Goal: Task Accomplishment & Management: Manage account settings

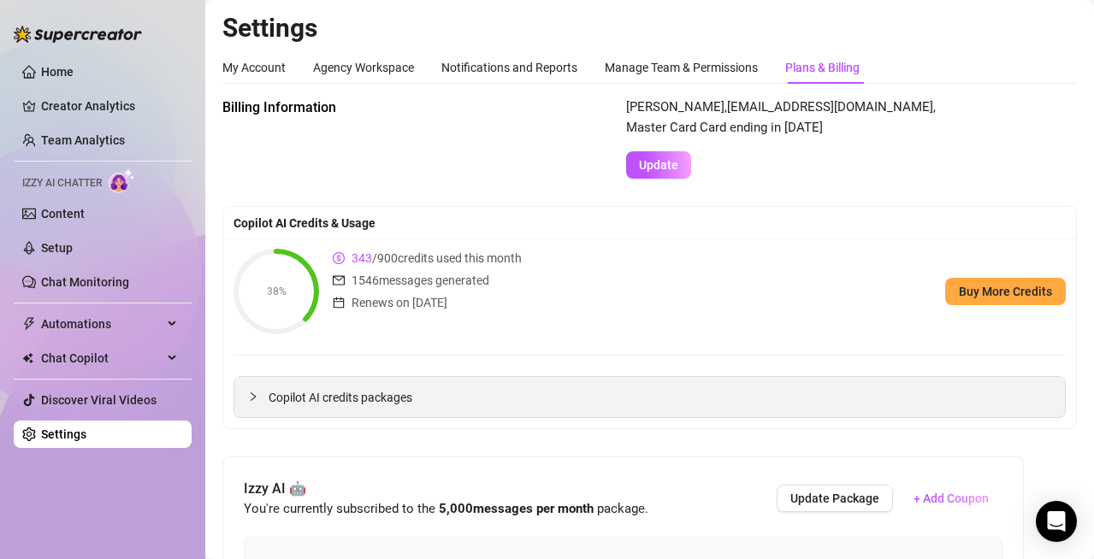
click at [318, 397] on span "Copilot AI credits packages" at bounding box center [660, 397] width 783 height 19
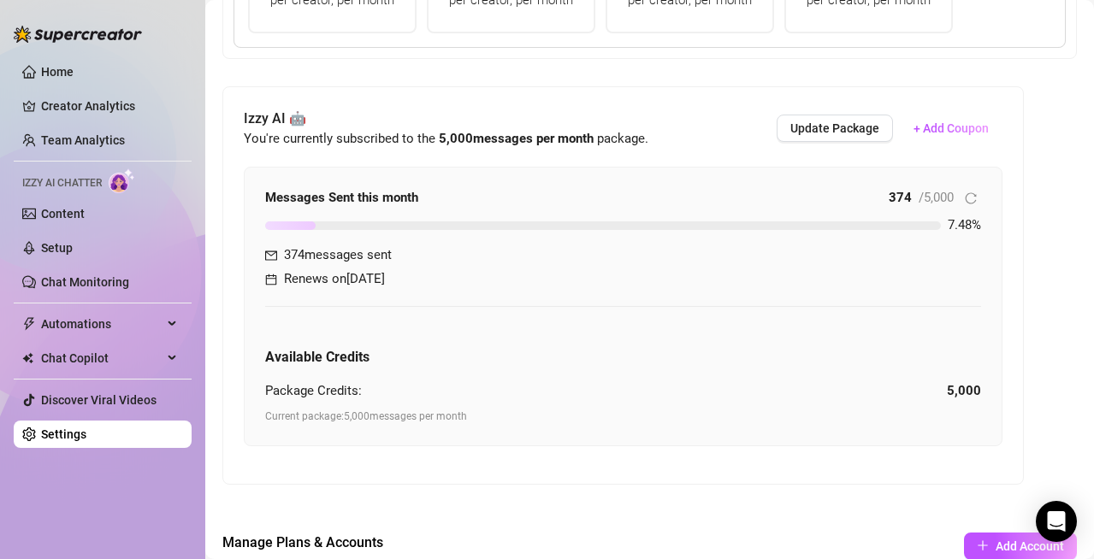
scroll to position [697, 0]
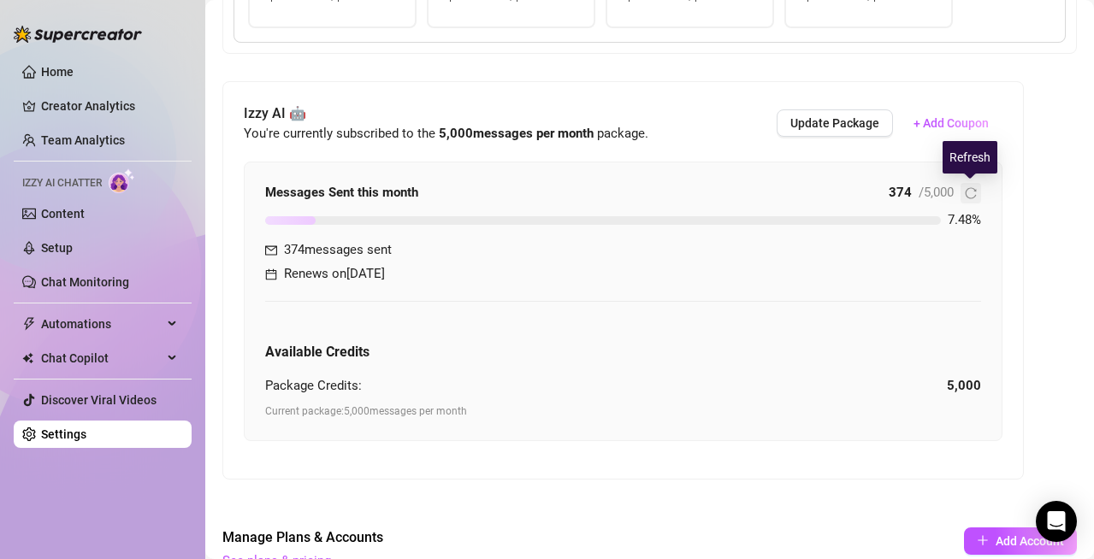
click at [967, 194] on icon "reload" at bounding box center [971, 193] width 12 height 12
click at [56, 255] on link "Setup" at bounding box center [57, 248] width 32 height 14
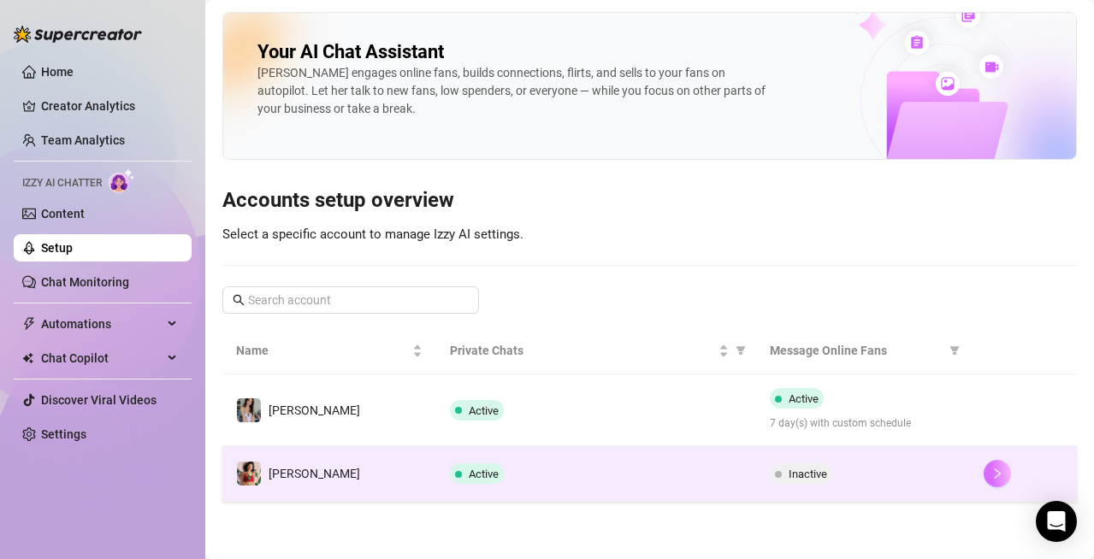
click at [999, 472] on icon "right" at bounding box center [997, 474] width 12 height 12
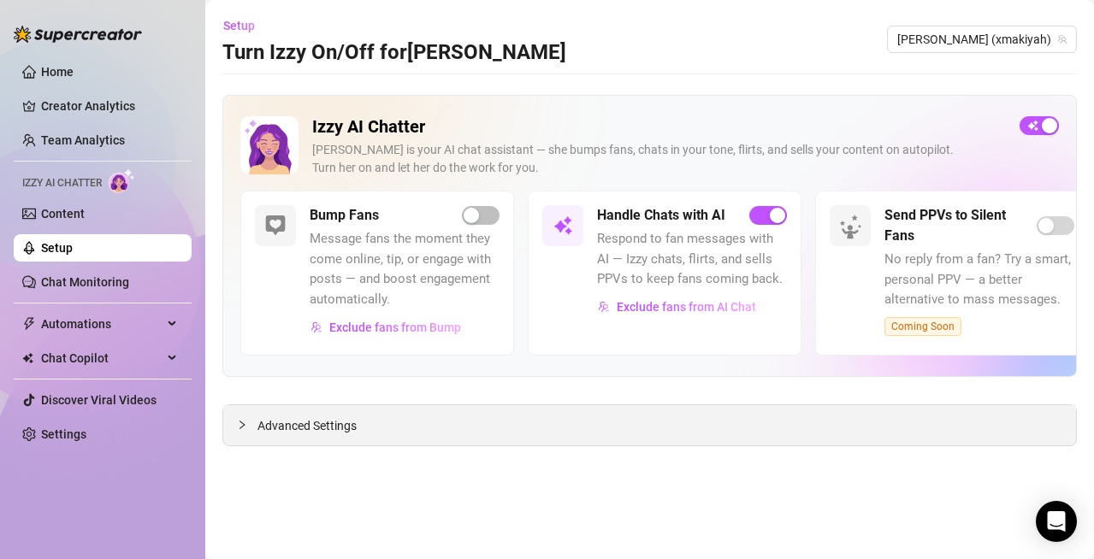
click at [307, 435] on span "Advanced Settings" at bounding box center [306, 426] width 99 height 19
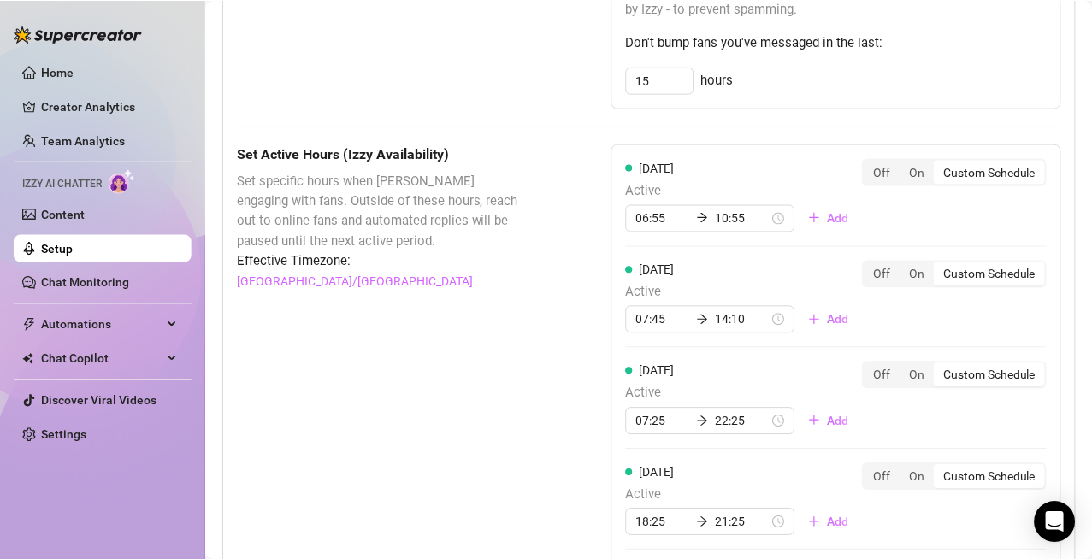
scroll to position [1173, 0]
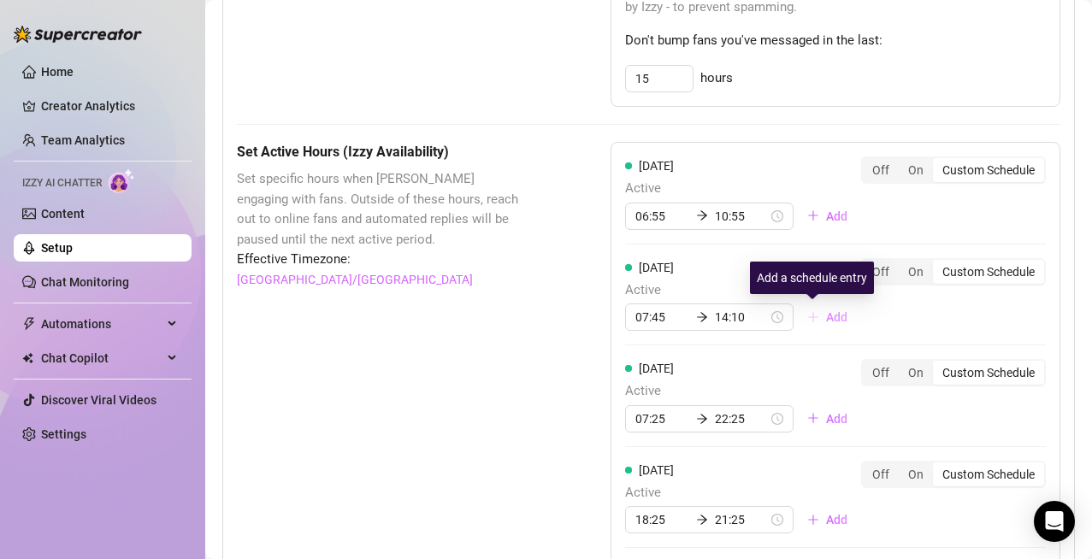
click at [826, 319] on span "Add" at bounding box center [836, 318] width 21 height 14
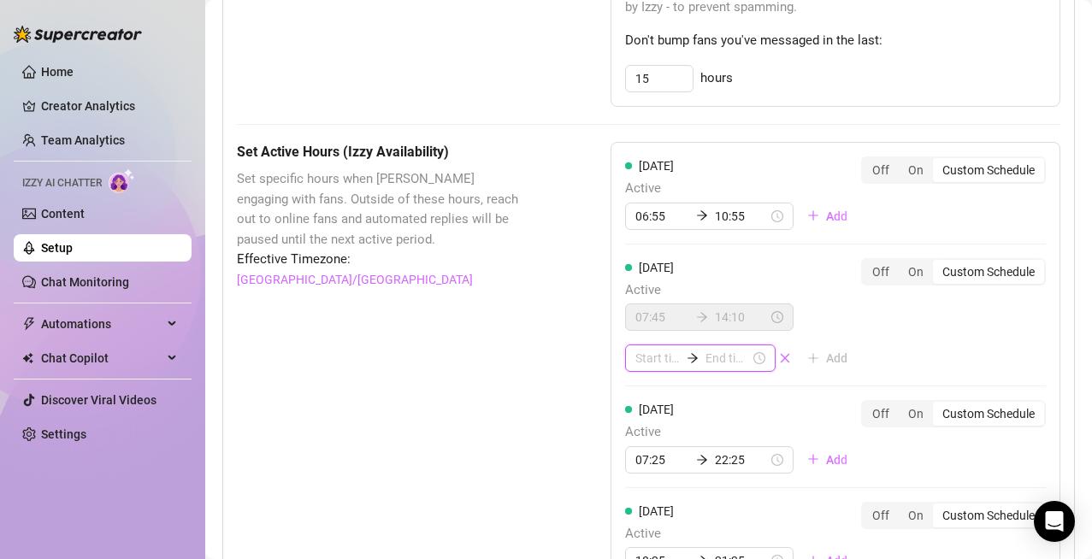
click at [642, 362] on input at bounding box center [658, 358] width 44 height 19
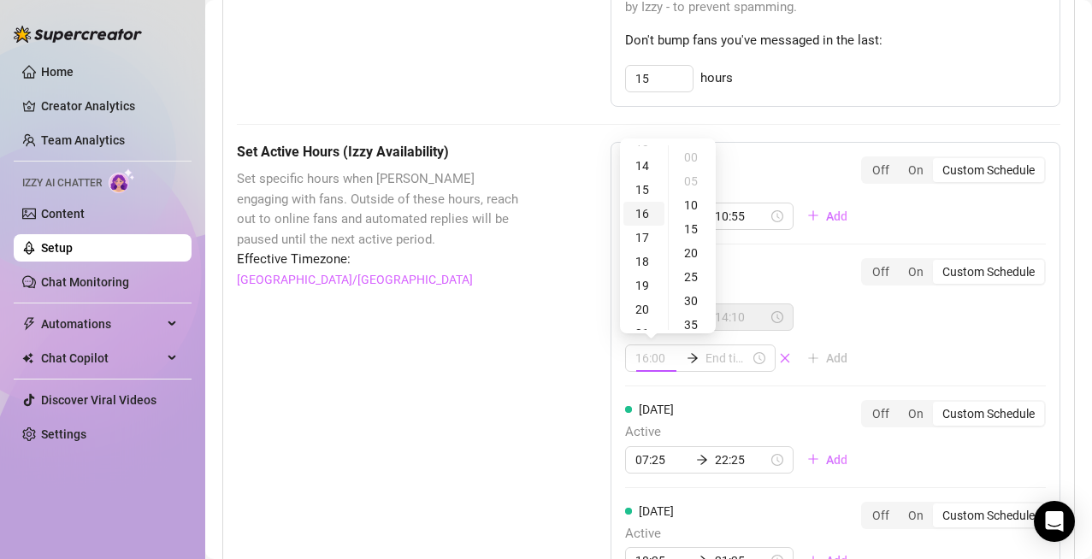
click at [646, 211] on div "16" at bounding box center [644, 214] width 41 height 24
click at [692, 301] on div "30" at bounding box center [692, 301] width 41 height 24
type input "16:30"
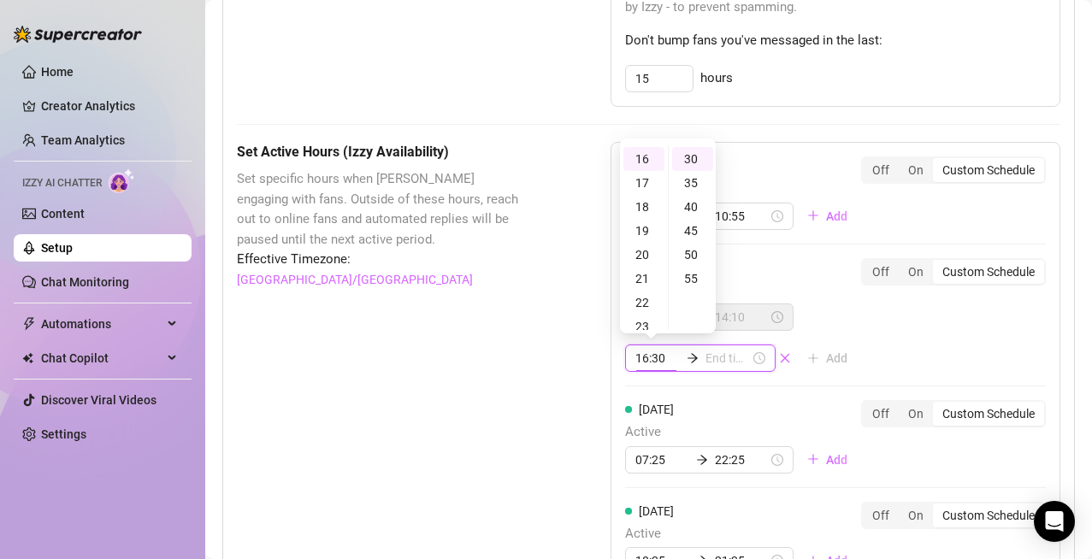
click at [706, 358] on input at bounding box center [728, 358] width 44 height 19
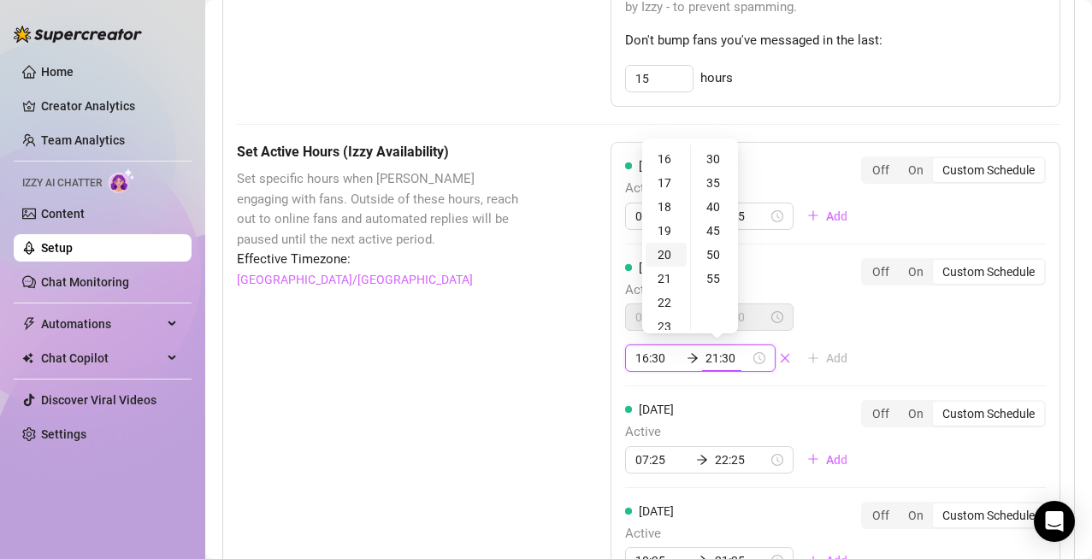
type input "20:30"
click at [665, 209] on div "18" at bounding box center [666, 204] width 41 height 24
click at [713, 257] on div "50" at bounding box center [715, 255] width 41 height 24
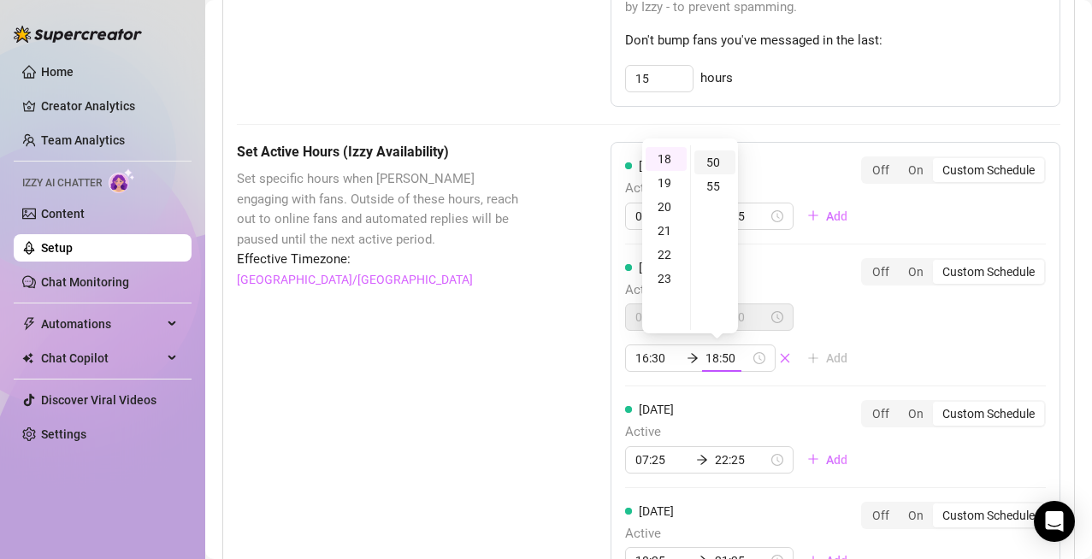
scroll to position [238, 0]
type input "18:50"
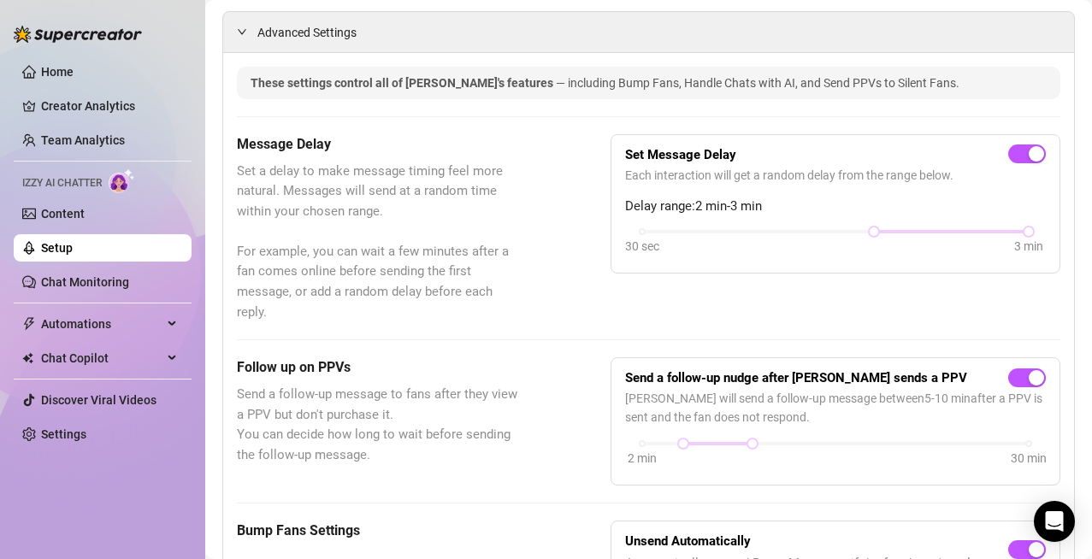
scroll to position [0, 0]
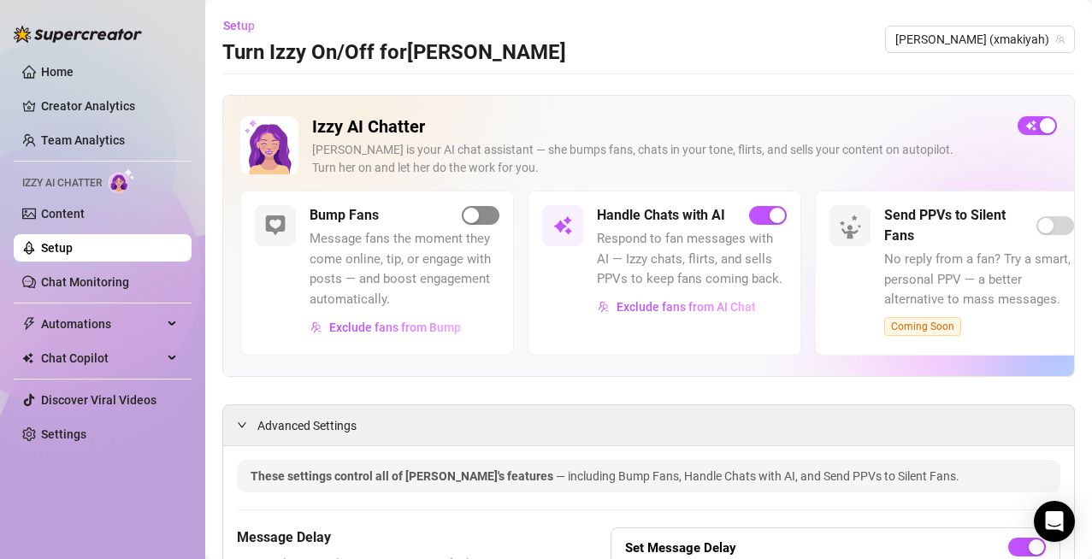
click at [478, 217] on div "button" at bounding box center [471, 215] width 15 height 15
click at [486, 214] on div "button" at bounding box center [489, 215] width 15 height 15
